Goal: Information Seeking & Learning: Learn about a topic

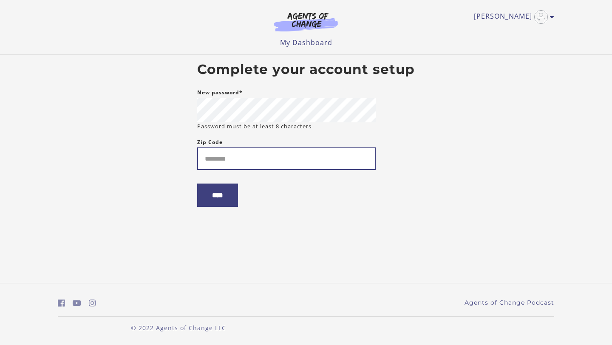
click at [217, 164] on input "Zip Code" at bounding box center [286, 158] width 178 height 23
type input "*****"
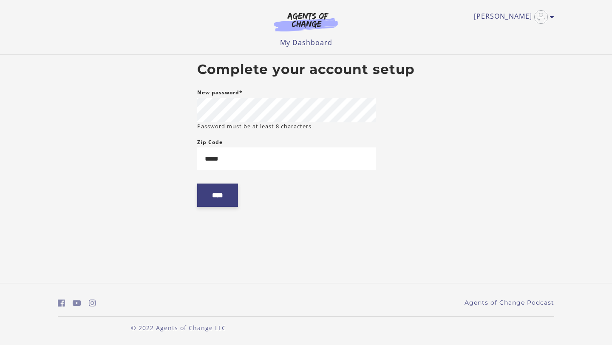
click at [225, 192] on input "****" at bounding box center [217, 194] width 41 height 23
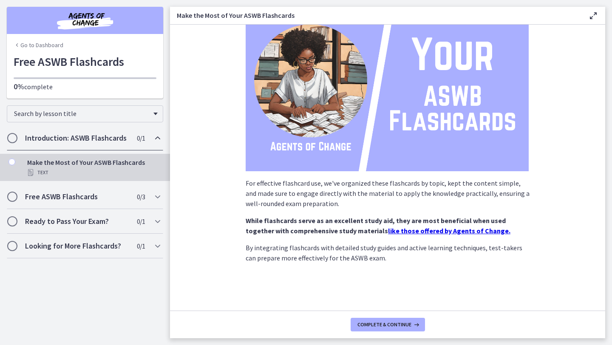
scroll to position [73, 0]
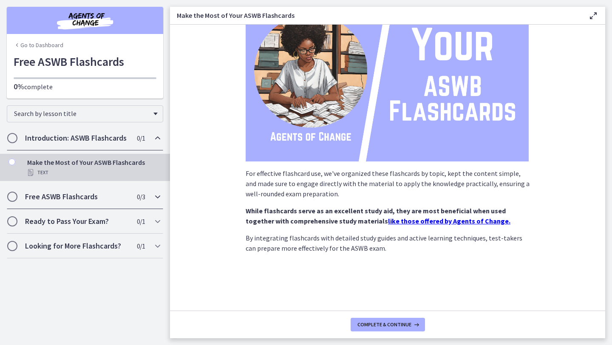
click at [134, 204] on div "Free ASWB Flashcards 0 / 3 Completed" at bounding box center [85, 196] width 156 height 25
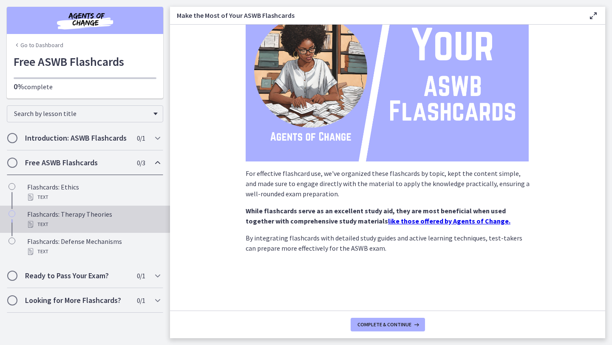
click at [111, 218] on div "Flashcards: Therapy Theories Text" at bounding box center [93, 219] width 133 height 20
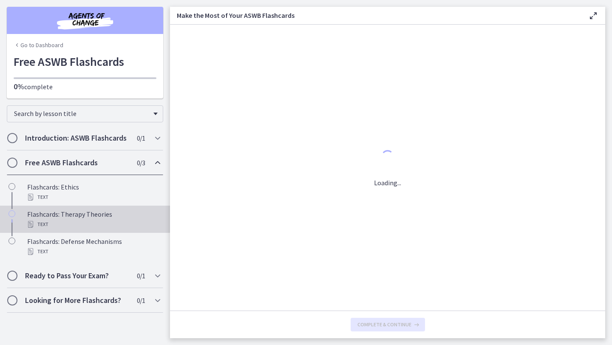
scroll to position [0, 0]
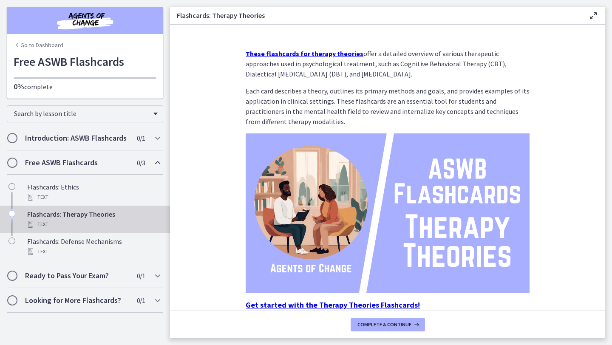
scroll to position [40, 0]
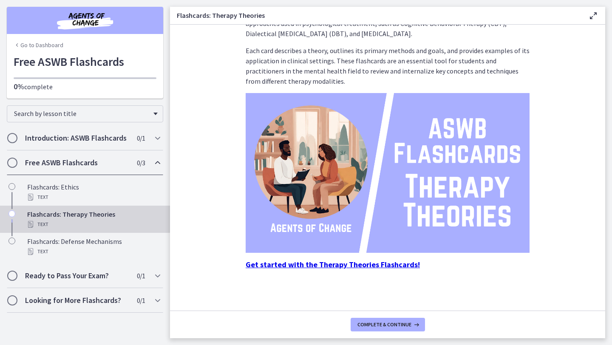
click at [333, 267] on strong "Get started with the Therapy Theories Flashcards!" at bounding box center [332, 265] width 174 height 10
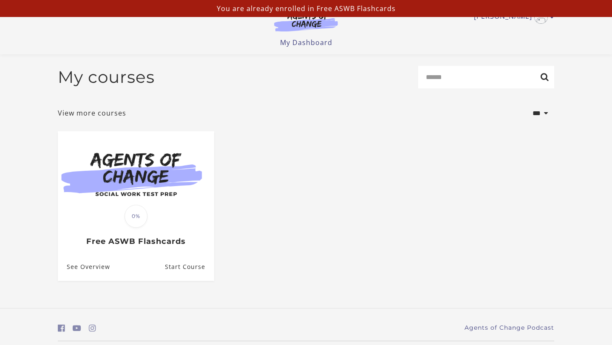
scroll to position [27, 0]
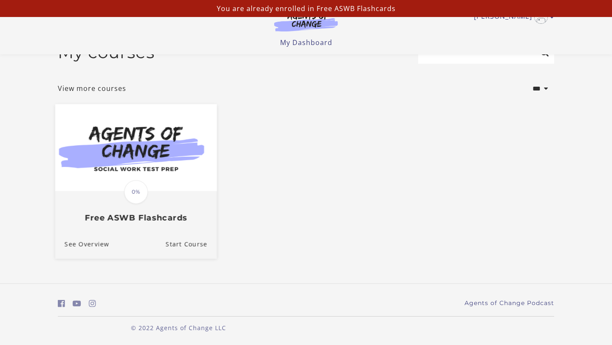
click at [134, 180] on span "0%" at bounding box center [136, 192] width 24 height 24
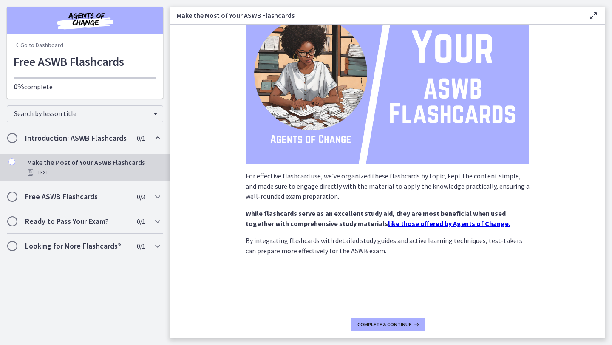
scroll to position [73, 0]
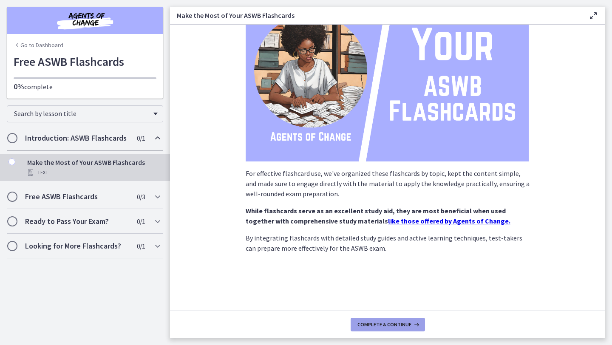
click at [396, 325] on span "Complete & continue" at bounding box center [384, 324] width 54 height 7
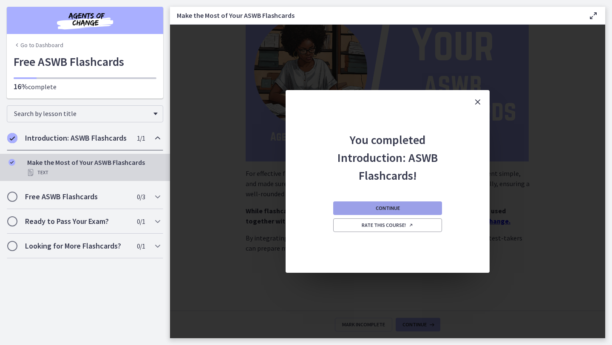
click at [382, 209] on span "Continue" at bounding box center [387, 208] width 24 height 7
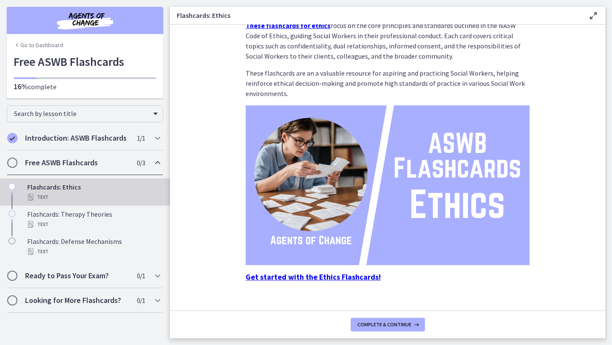
scroll to position [40, 0]
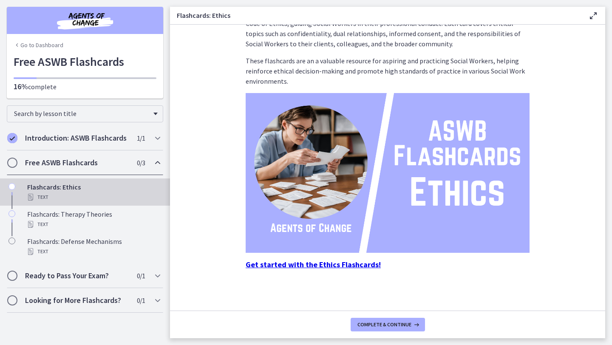
click at [116, 166] on h2 "Free ASWB Flashcards" at bounding box center [77, 163] width 104 height 10
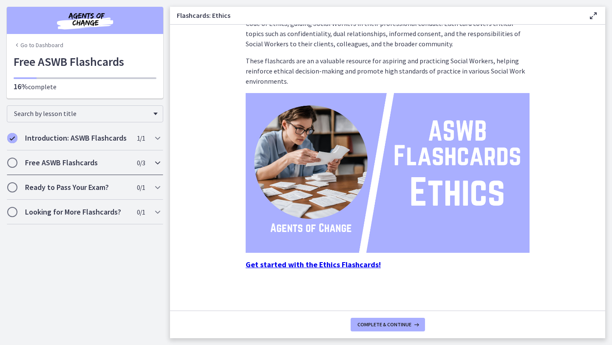
click at [114, 166] on h2 "Free ASWB Flashcards" at bounding box center [77, 163] width 104 height 10
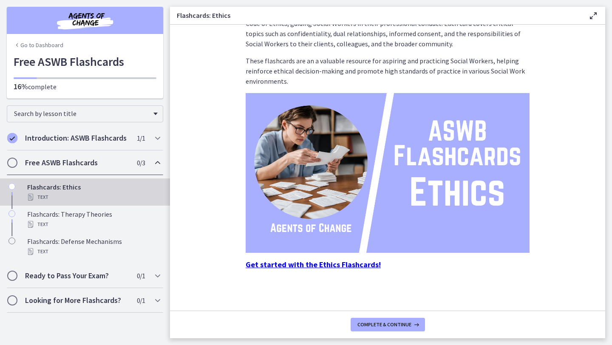
click at [84, 195] on div "Text" at bounding box center [93, 197] width 133 height 10
click at [393, 321] on span "Complete & continue" at bounding box center [384, 324] width 54 height 7
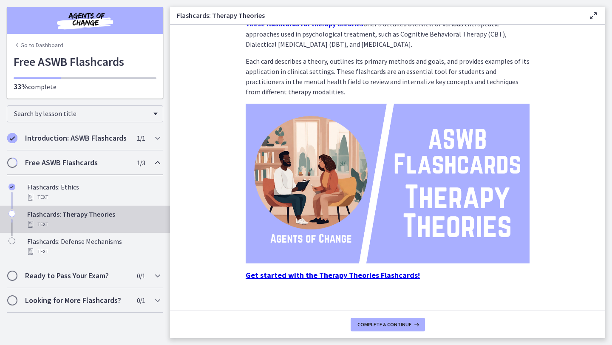
scroll to position [40, 0]
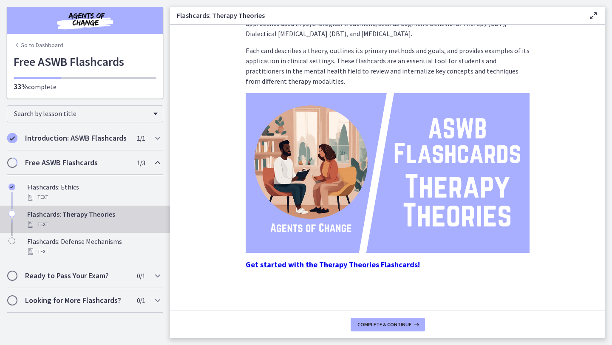
click at [369, 263] on strong "Get started with the Therapy Theories Flashcards!" at bounding box center [332, 265] width 174 height 10
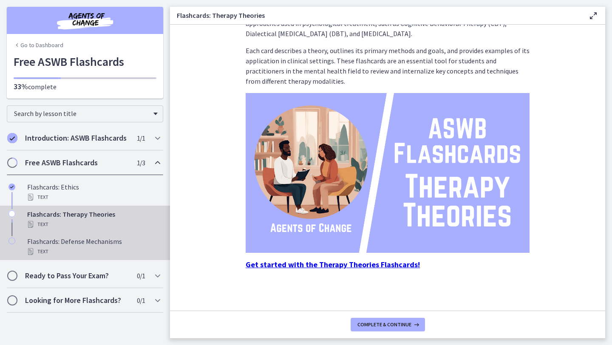
click at [99, 254] on div "Text" at bounding box center [93, 251] width 133 height 10
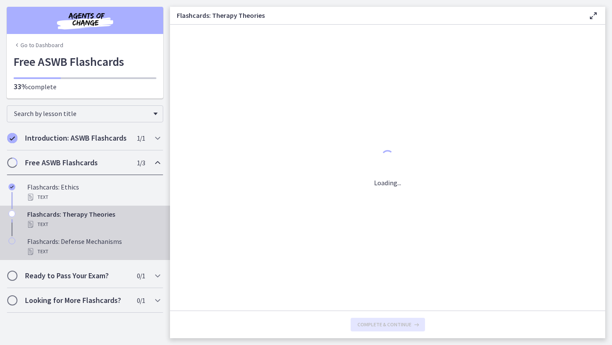
scroll to position [0, 0]
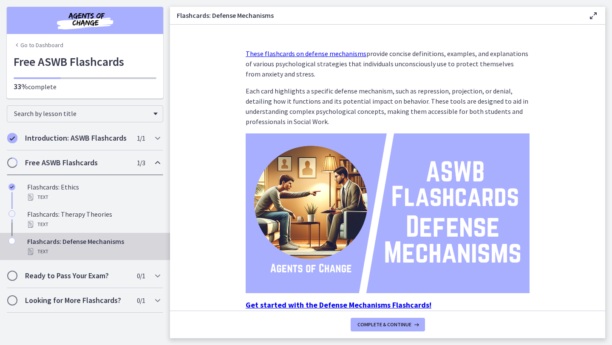
click at [321, 303] on strong "Get started with the Defense Mechanisms Flashcards!" at bounding box center [338, 305] width 186 height 10
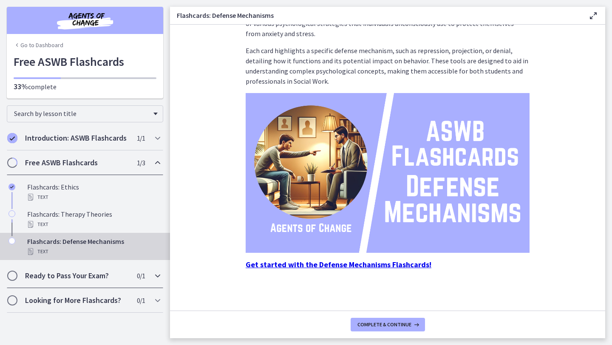
click at [106, 272] on h2 "Ready to Pass Your Exam?" at bounding box center [77, 276] width 104 height 10
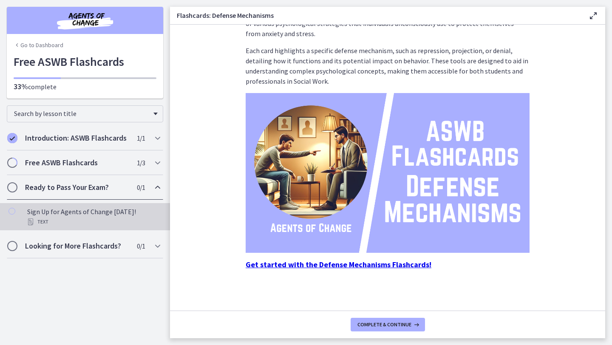
click at [54, 219] on div "Text" at bounding box center [93, 222] width 133 height 10
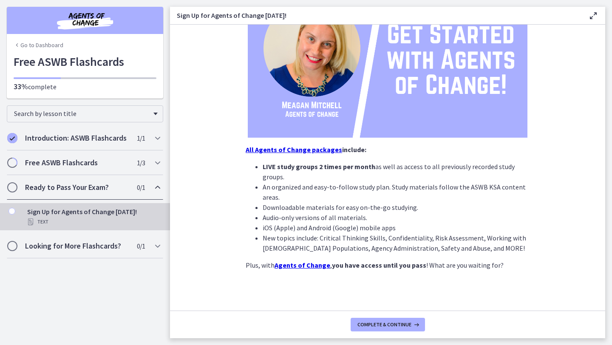
scroll to position [131, 0]
click at [87, 242] on h2 "Looking for More Flashcards?" at bounding box center [77, 246] width 104 height 10
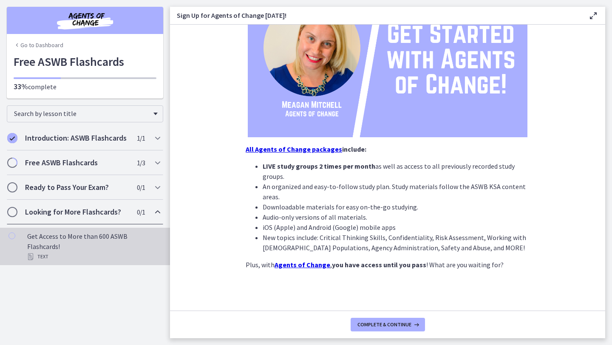
click at [91, 251] on div "Text" at bounding box center [93, 256] width 133 height 10
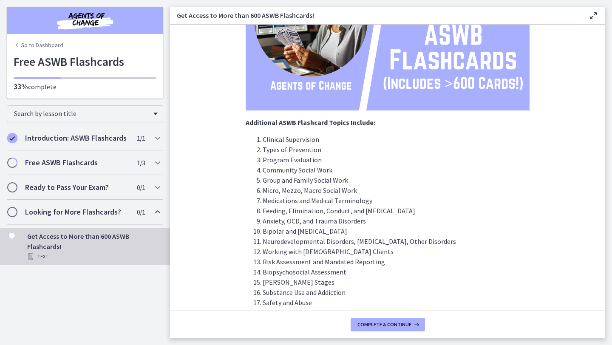
scroll to position [217, 0]
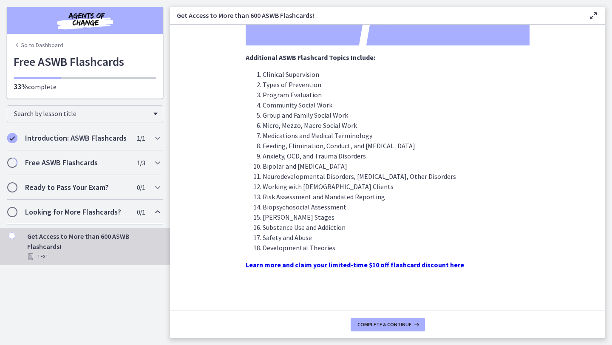
click at [317, 269] on p "Learn more and claim your limited-time $10 off flashcard discount here" at bounding box center [387, 265] width 284 height 10
click at [315, 260] on strong "Learn more and claim your limited-time $10 off flashcard discount here" at bounding box center [354, 264] width 218 height 8
